Goal: Communication & Community: Connect with others

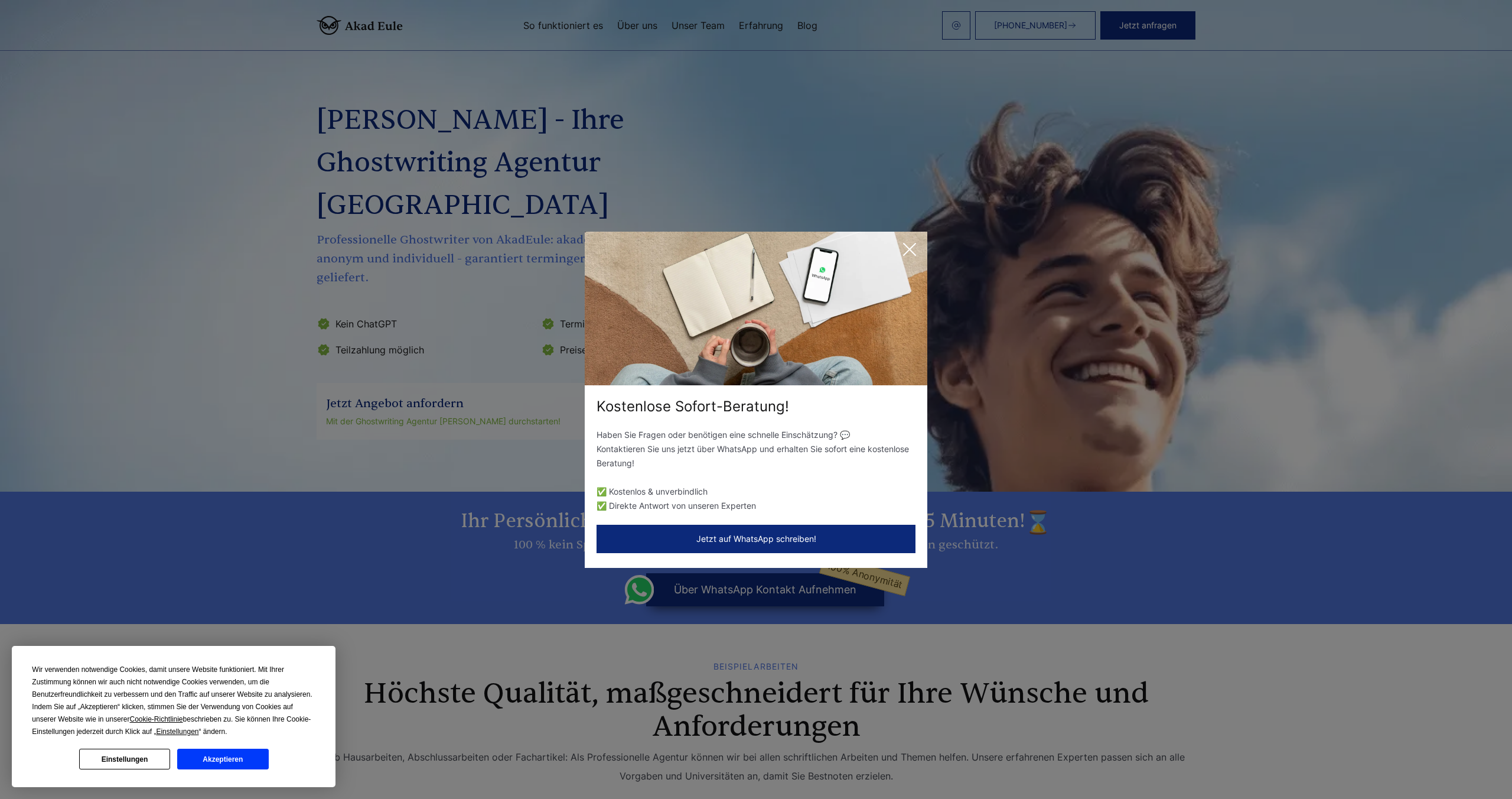
click at [915, 245] on icon at bounding box center [909, 249] width 24 height 24
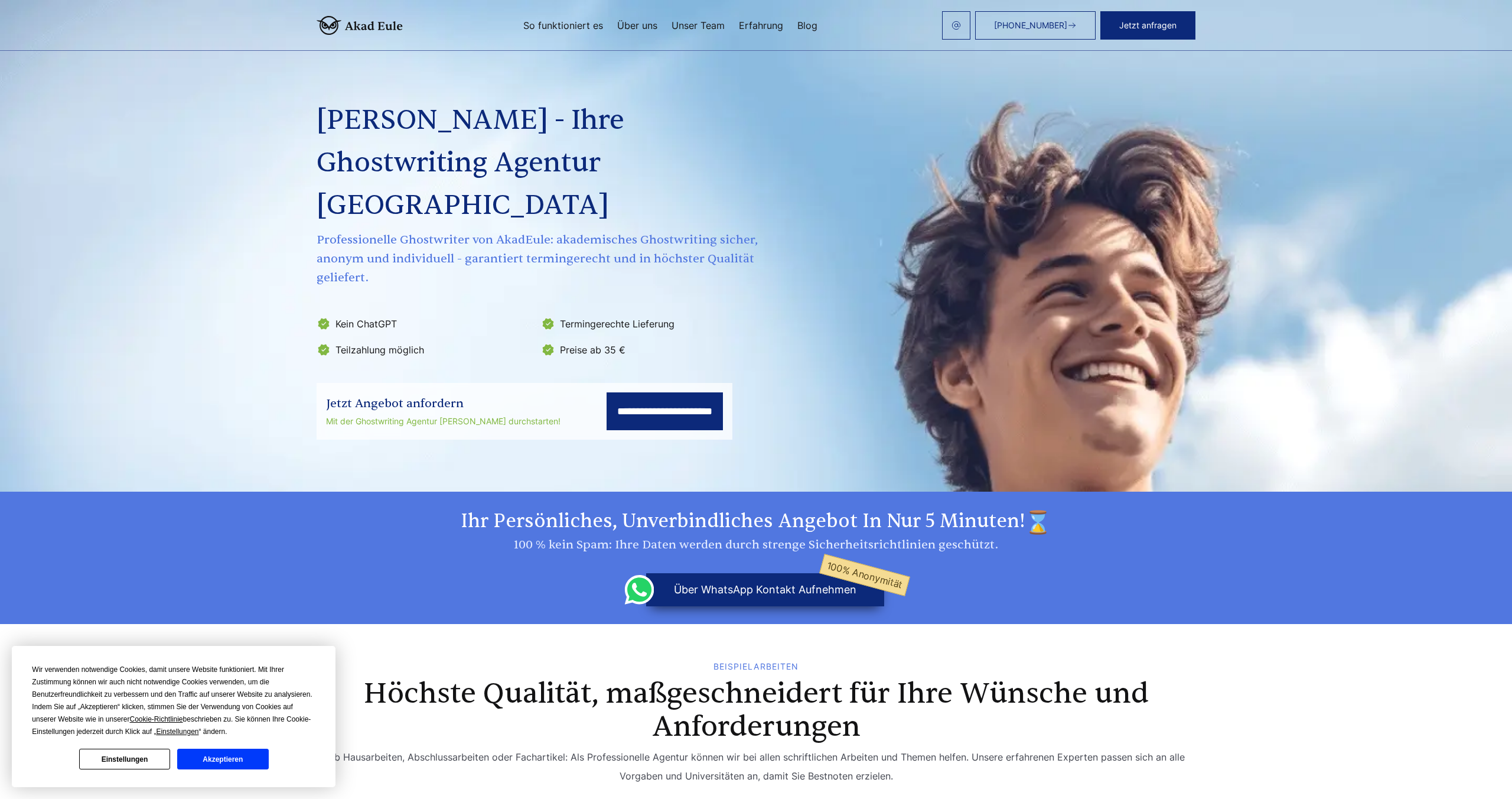
click at [915, 245] on div "**********" at bounding box center [756, 241] width 879 height 397
click at [697, 573] on button "über WhatsApp Kontakt aufnehmen 100% Anonymität" at bounding box center [765, 589] width 238 height 33
click at [695, 573] on button "über WhatsApp Kontakt aufnehmen 100% Anonymität" at bounding box center [765, 589] width 238 height 33
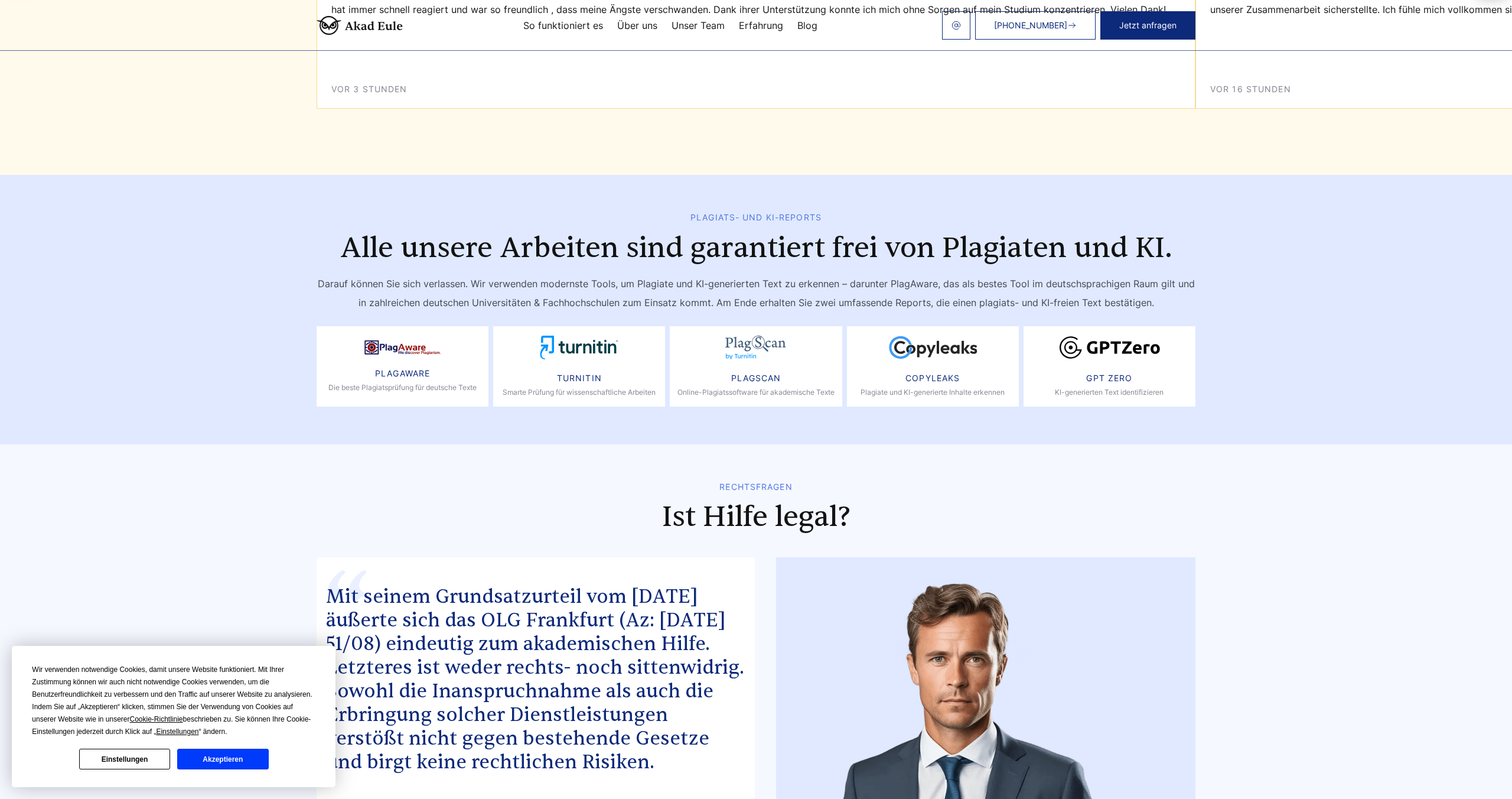
scroll to position [5652, 0]
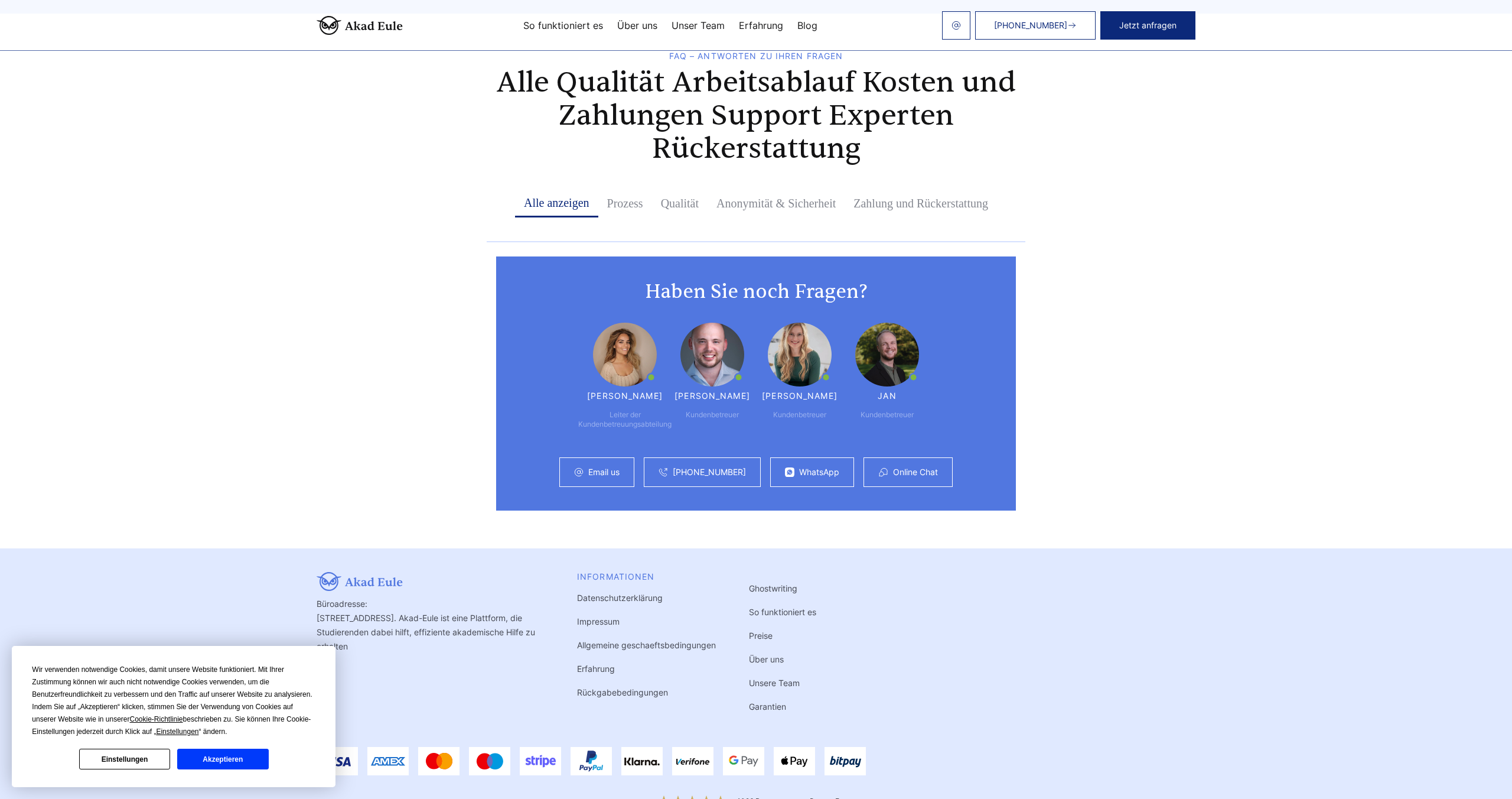
click at [1024, 8] on header "[PHONE_NUMBER] Jetzt anfragen So funktioniert es Über uns Unser Team Erfahrung …" at bounding box center [756, 25] width 1512 height 51
click at [1024, 25] on span "[PHONE_NUMBER]" at bounding box center [1031, 25] width 73 height 10
click at [1139, 20] on button "Jetzt anfragen" at bounding box center [1148, 25] width 95 height 29
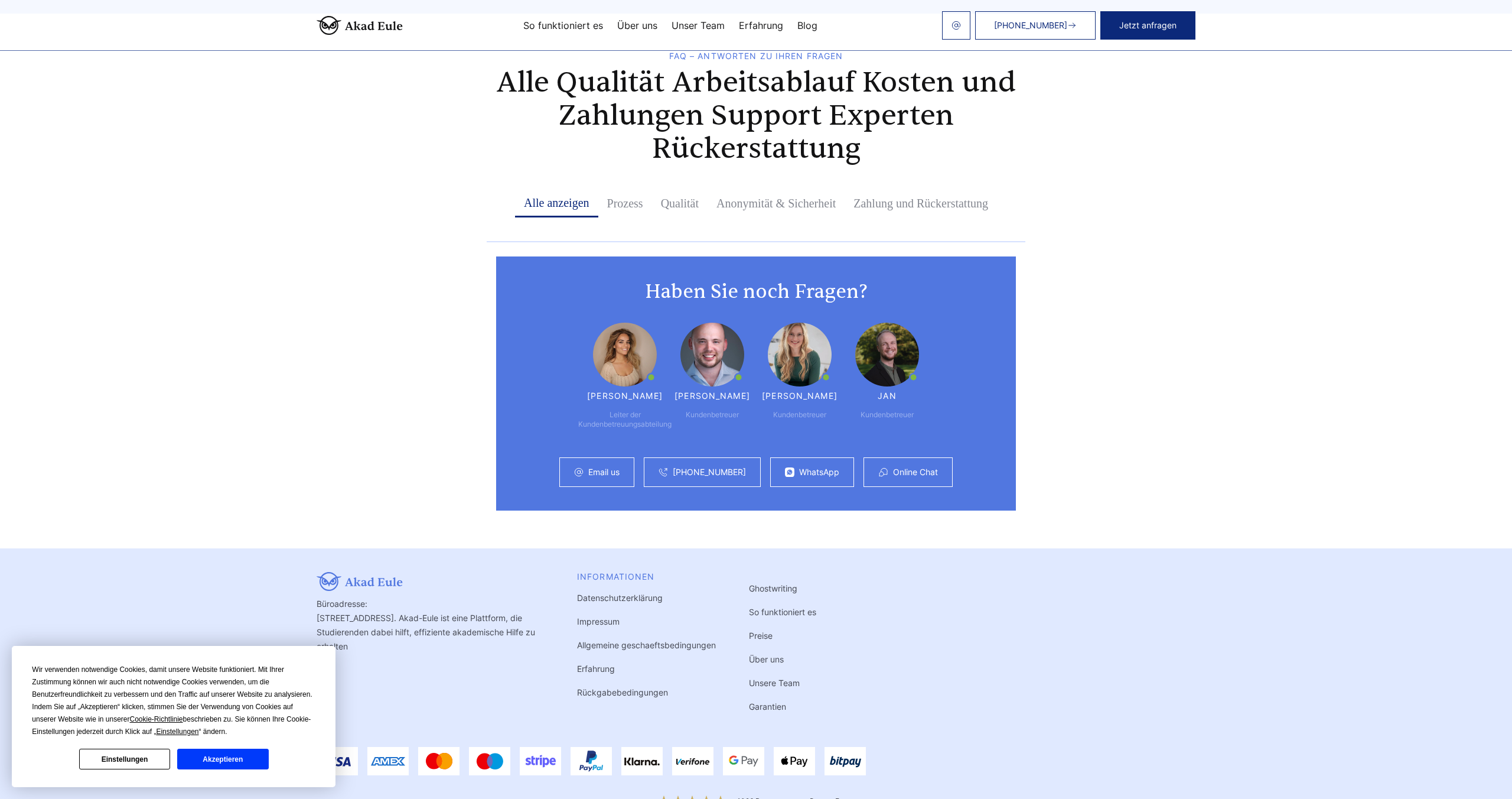
click at [1139, 20] on button "Jetzt anfragen" at bounding box center [1148, 25] width 95 height 29
click at [806, 457] on div "WhatsApp" at bounding box center [812, 472] width 84 height 29
click at [806, 467] on link "WhatsApp" at bounding box center [819, 471] width 40 height 10
click at [827, 467] on link "WhatsApp" at bounding box center [819, 471] width 40 height 10
click at [914, 467] on link "Online Chat" at bounding box center [915, 471] width 45 height 10
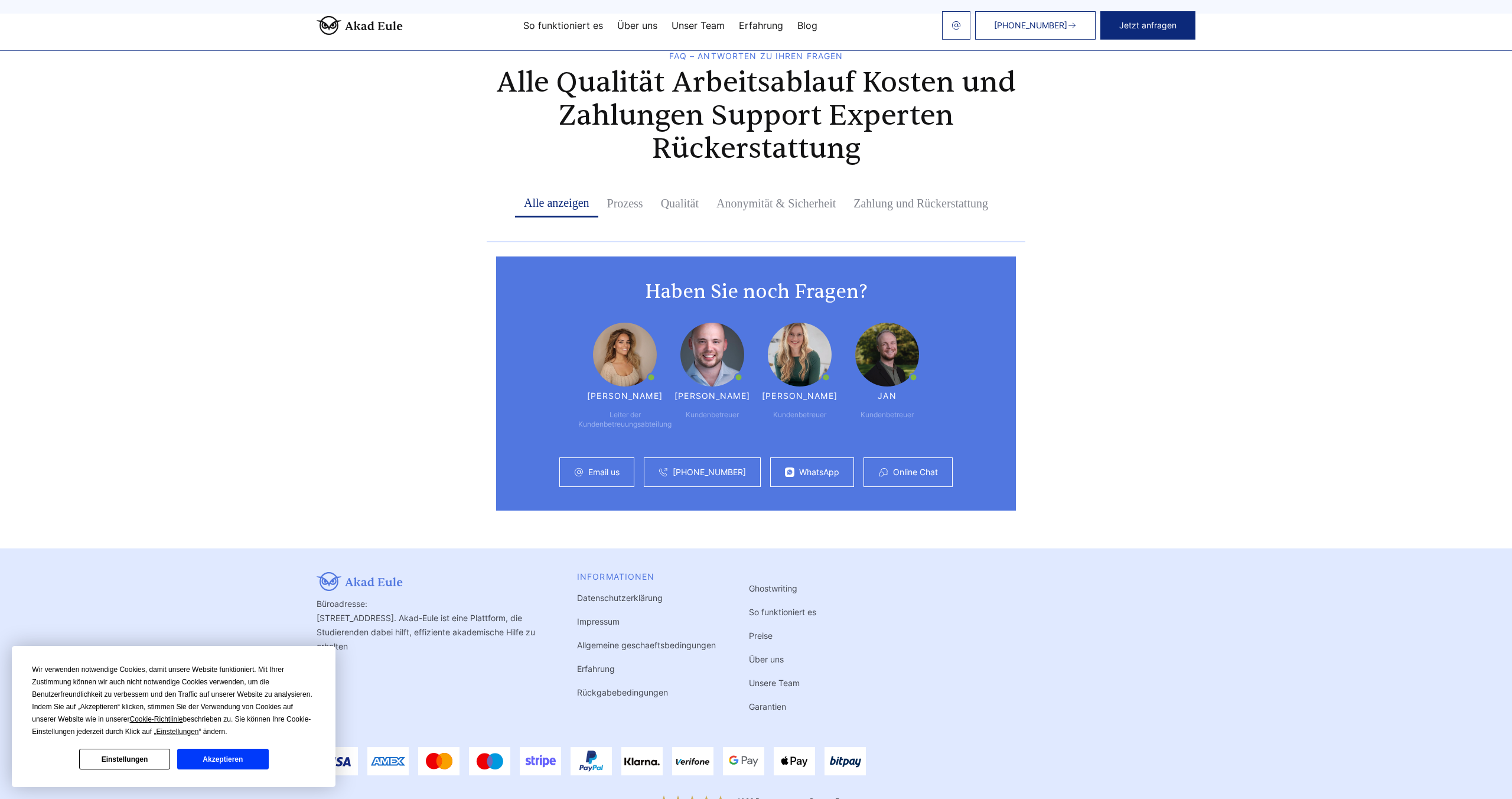
scroll to position [0, 0]
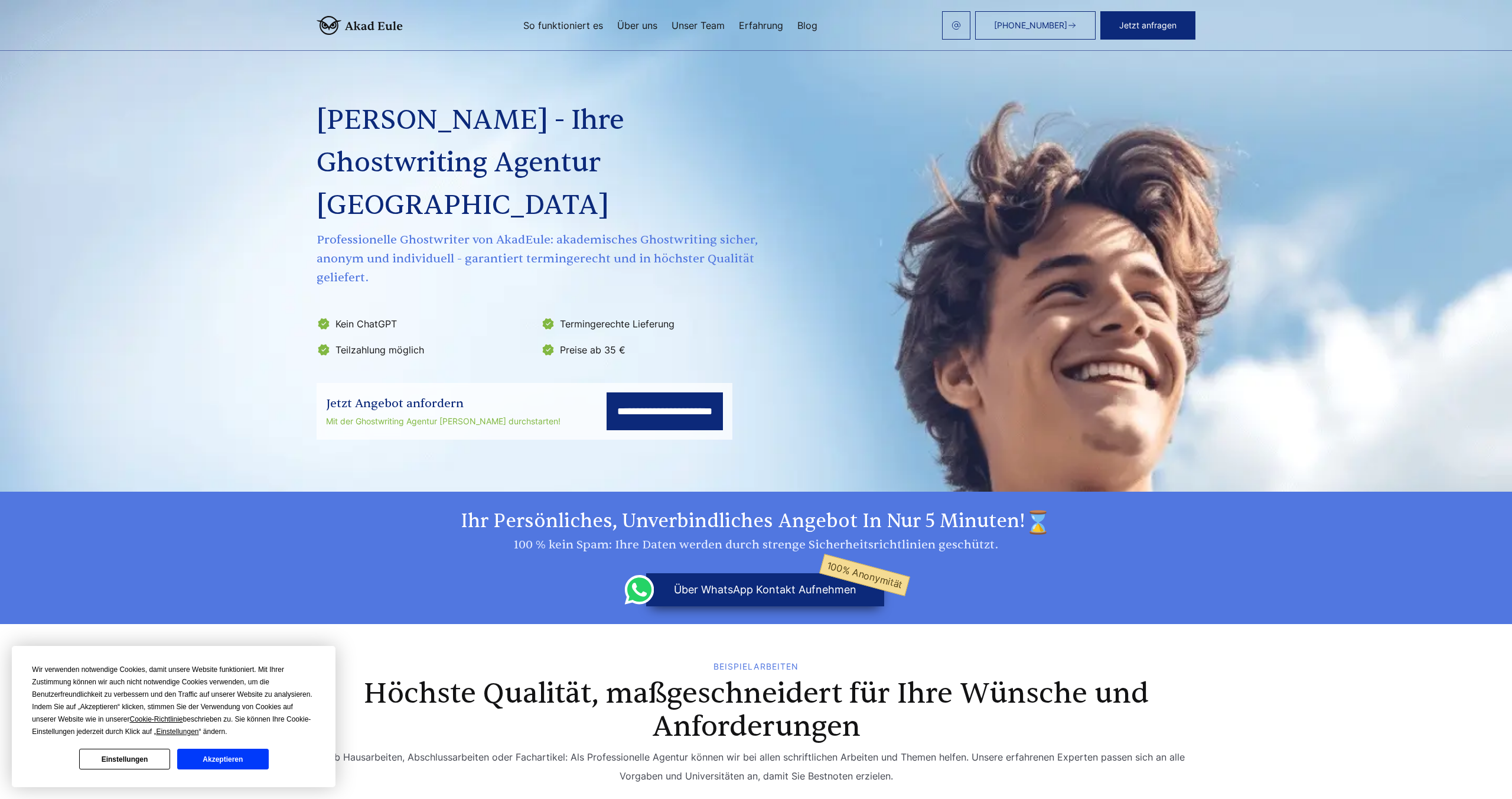
click at [914, 430] on section "**********" at bounding box center [756, 245] width 1512 height 491
click at [1159, 24] on button "Jetzt anfragen" at bounding box center [1148, 25] width 95 height 29
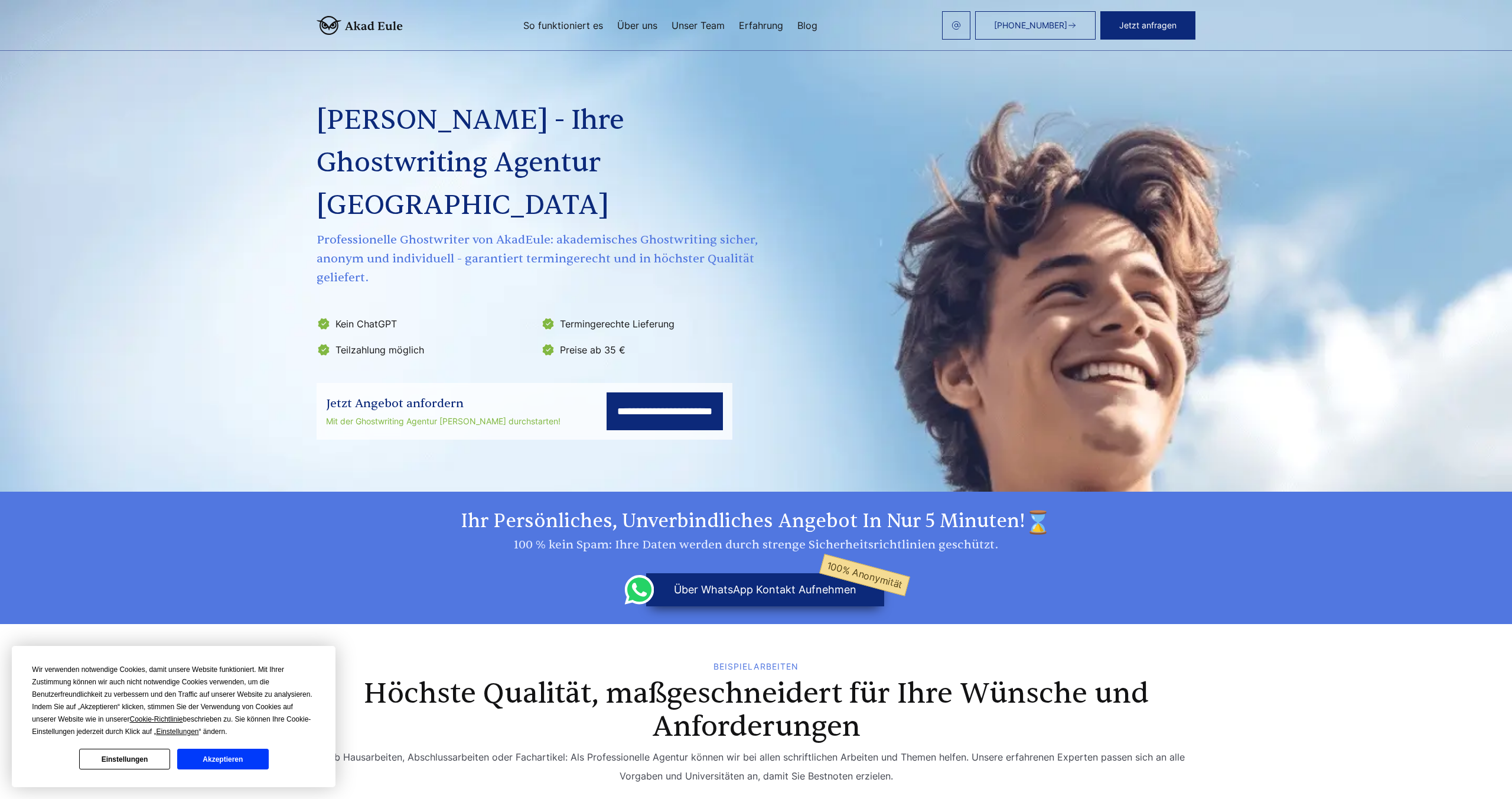
click at [222, 764] on button "Akzeptieren" at bounding box center [222, 759] width 91 height 20
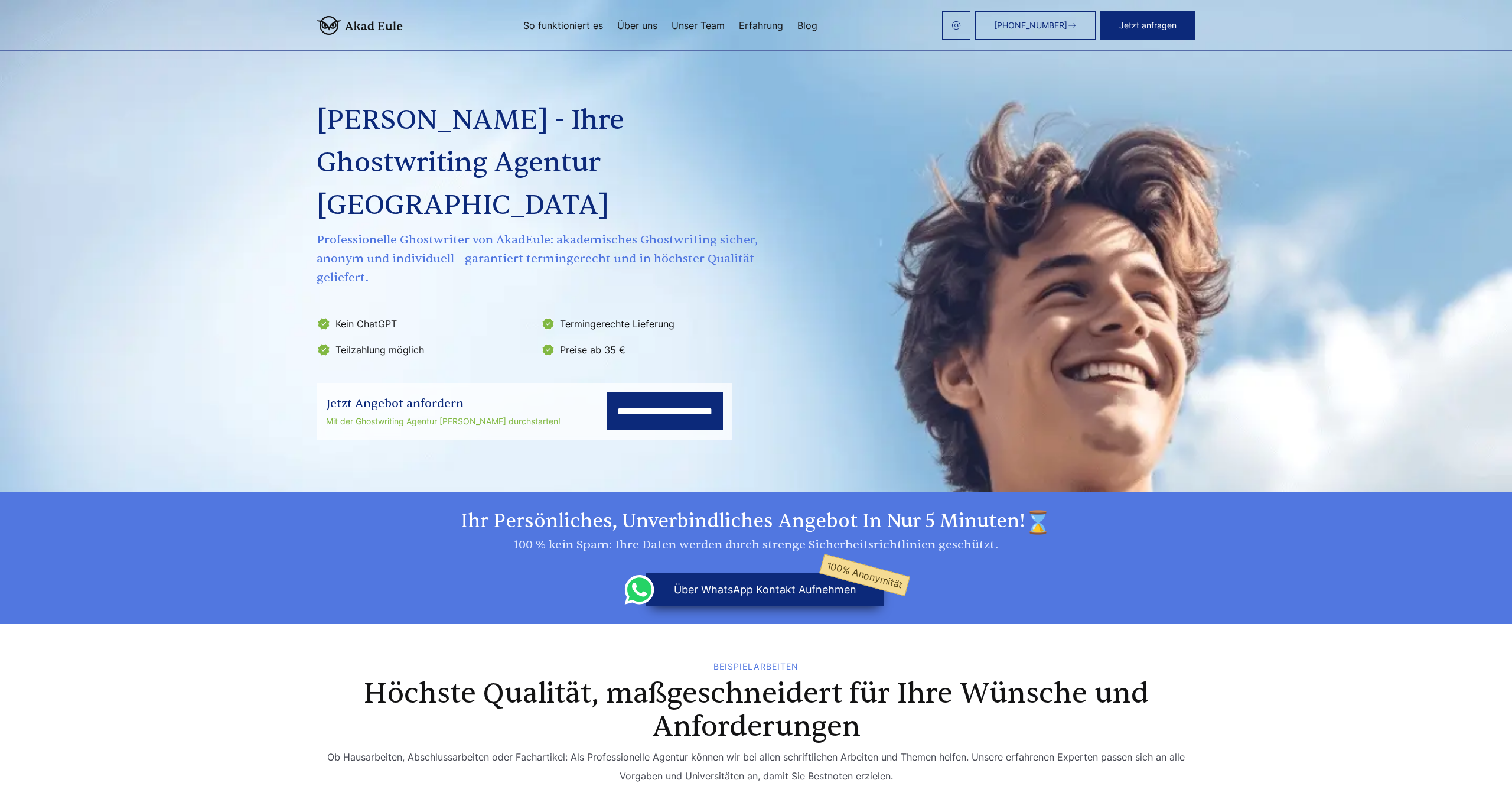
click at [718, 573] on button "über WhatsApp Kontakt aufnehmen 100% Anonymität" at bounding box center [765, 589] width 238 height 33
click at [717, 573] on button "über WhatsApp Kontakt aufnehmen 100% Anonymität" at bounding box center [765, 589] width 238 height 33
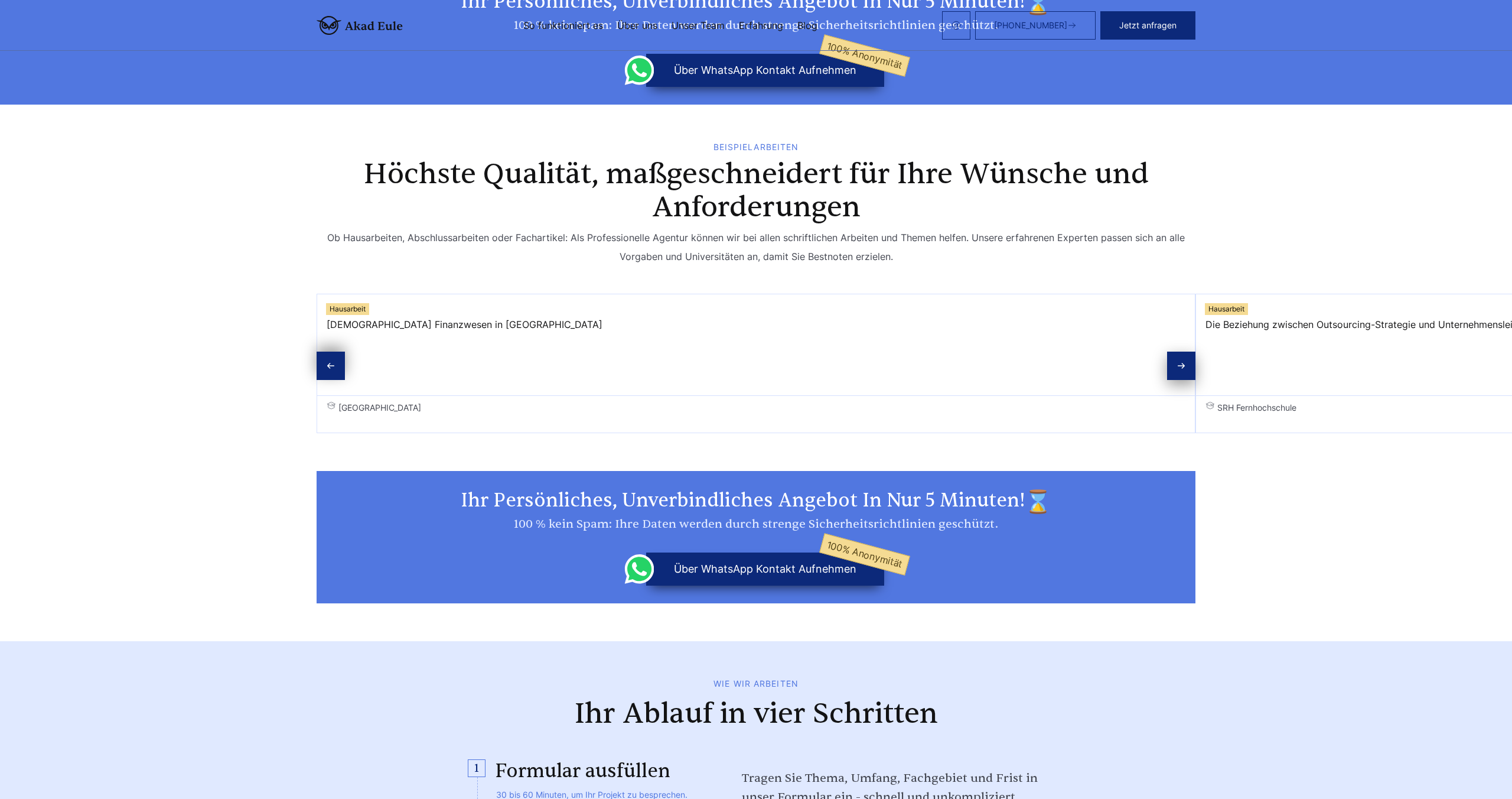
click at [792, 552] on button "über WhatsApp Kontakt aufnehmen 100% Anonymität" at bounding box center [765, 569] width 238 height 33
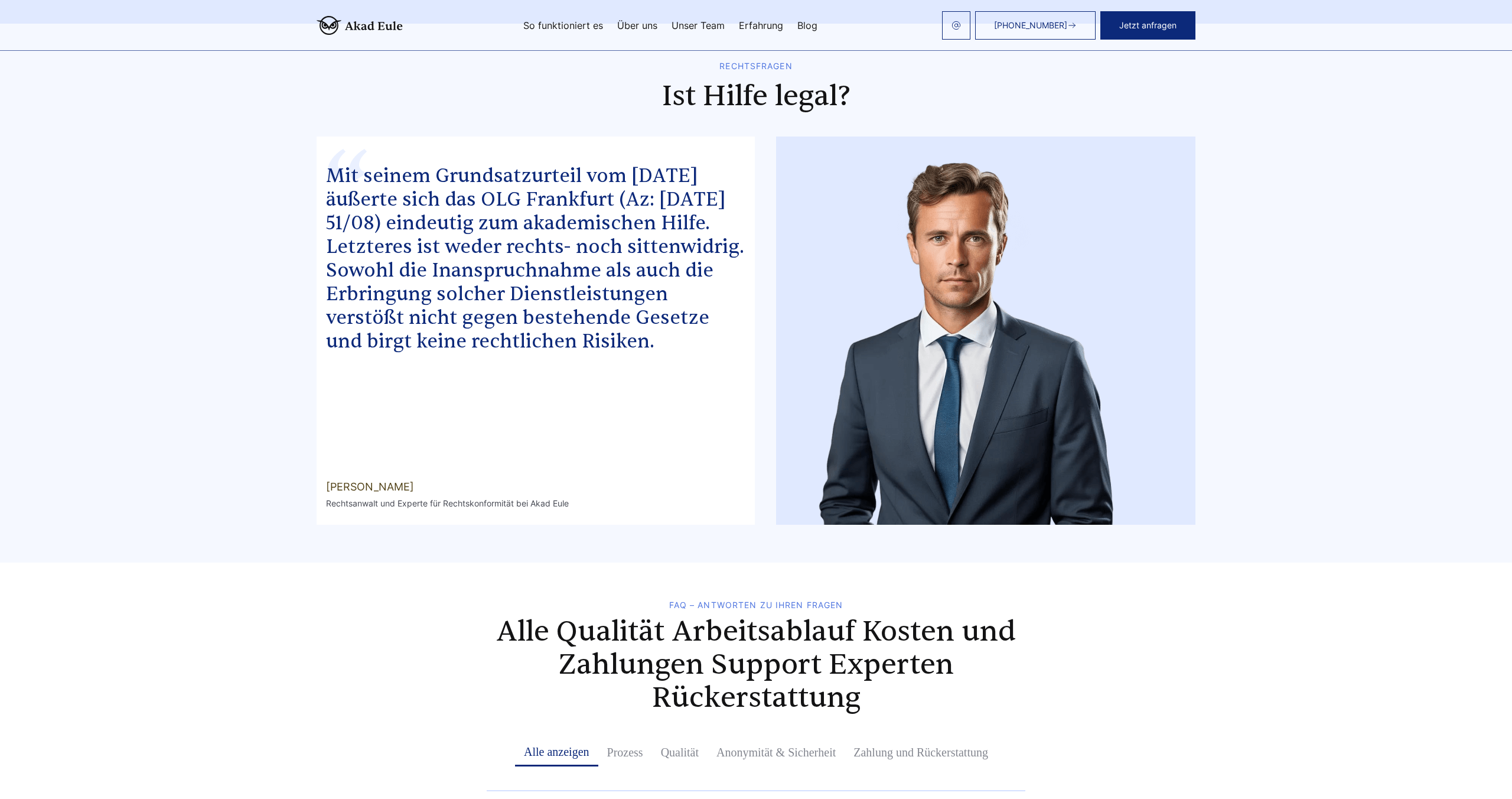
scroll to position [5549, 0]
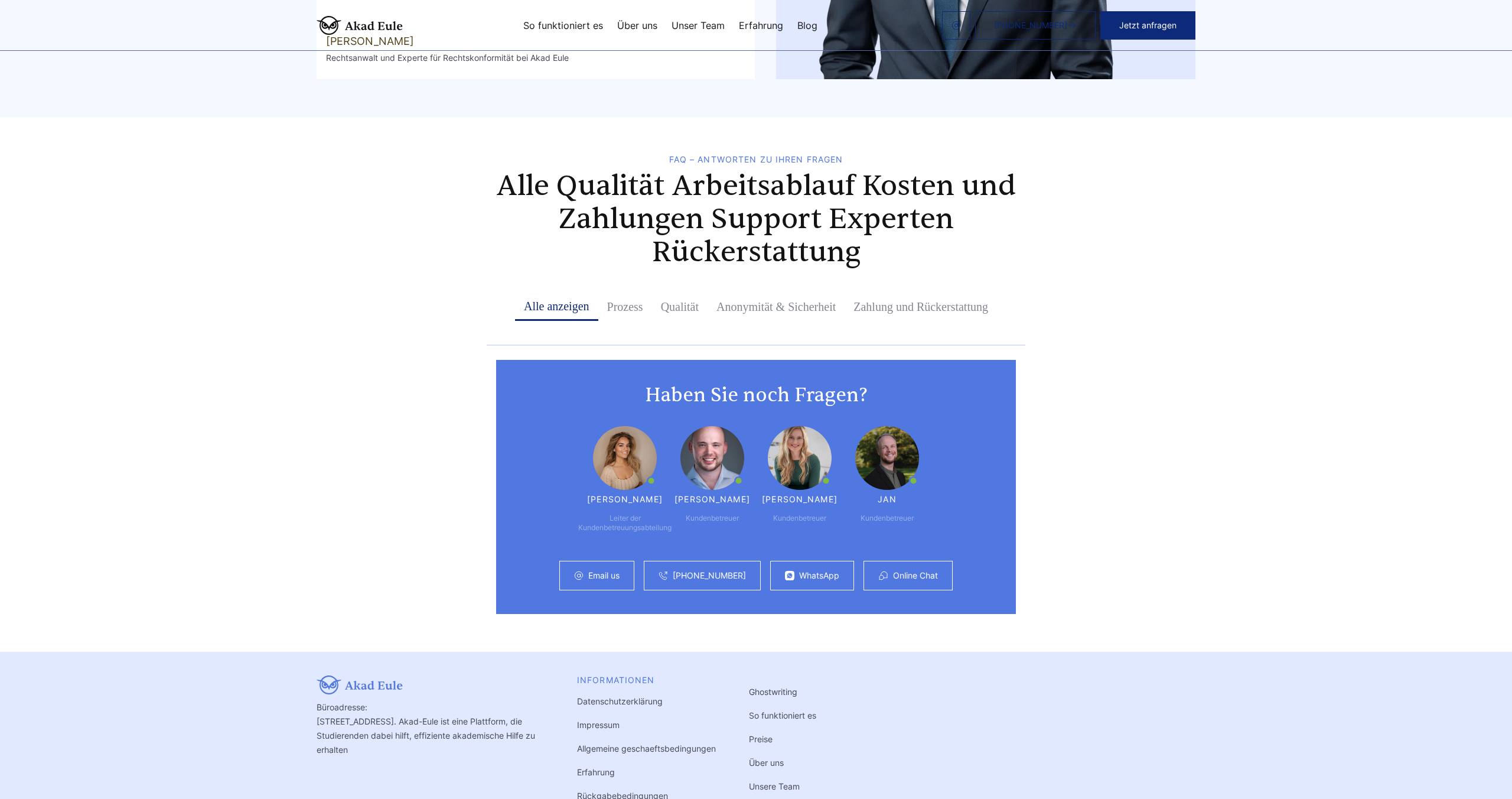
click at [831, 561] on div "WhatsApp" at bounding box center [812, 575] width 84 height 29
click at [829, 571] on link "WhatsApp" at bounding box center [819, 575] width 40 height 10
click at [895, 571] on link "Online Chat" at bounding box center [915, 575] width 45 height 10
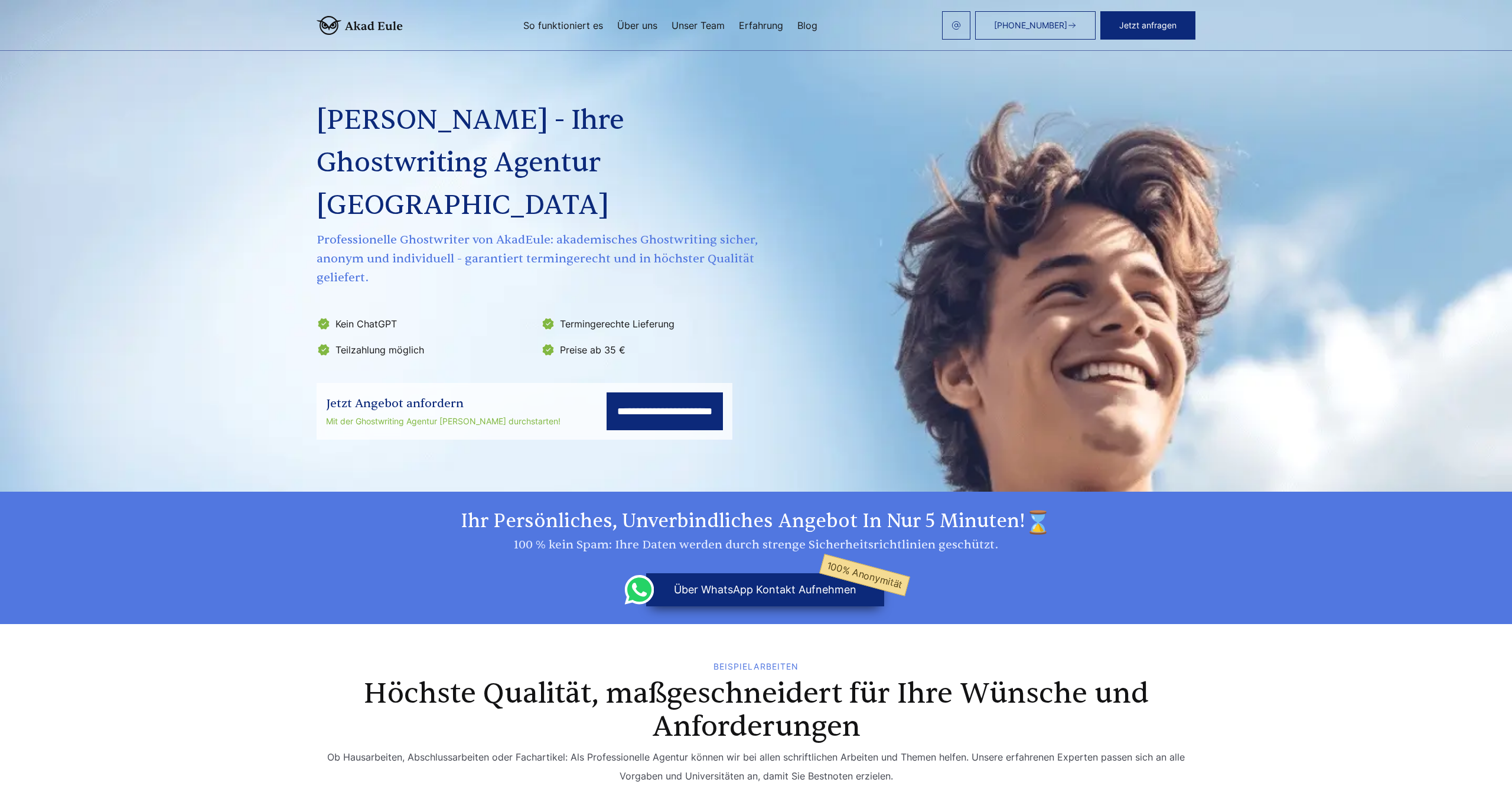
click at [1142, 21] on button "Jetzt anfragen" at bounding box center [1148, 25] width 95 height 29
click at [1153, 27] on button "Jetzt anfragen" at bounding box center [1148, 25] width 95 height 29
